Goal: Go to known website: Access a specific website the user already knows

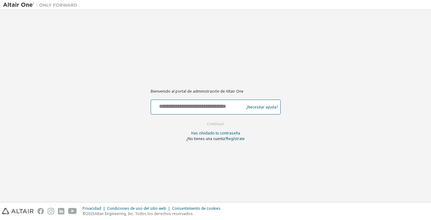
click at [206, 106] on input "text" at bounding box center [197, 105] width 89 height 9
type input "**********"
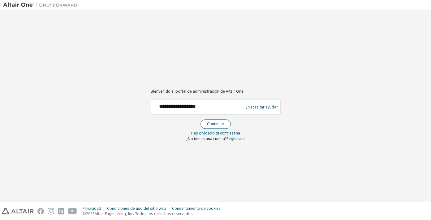
click at [222, 124] on font "Continuar" at bounding box center [215, 123] width 17 height 5
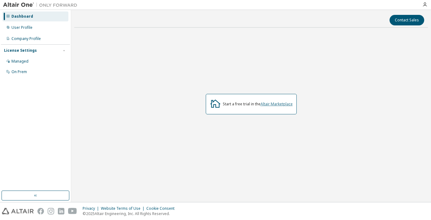
click at [277, 103] on link "Altair Marketplace" at bounding box center [276, 103] width 32 height 5
